Goal: Task Accomplishment & Management: Complete application form

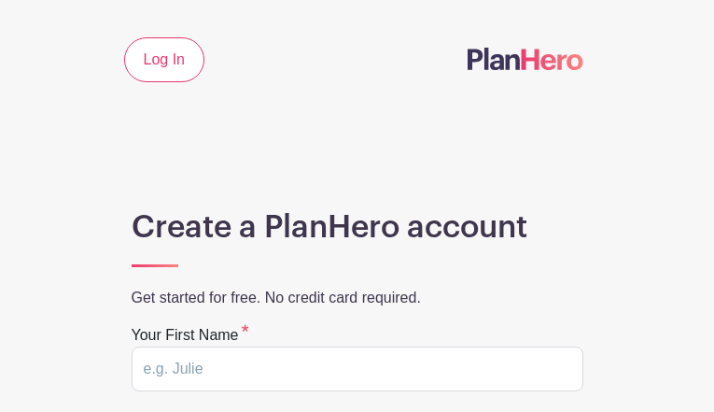
type input "SHAKRUSODggHG"
type input "WdCvqHOJIzz"
type input "[EMAIL_ADDRESS][DOMAIN_NAME]"
